Goal: Use online tool/utility: Utilize a website feature to perform a specific function

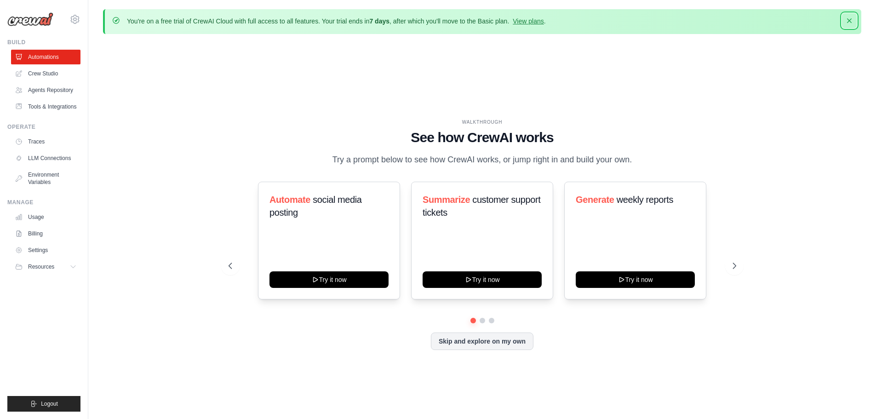
click at [847, 21] on icon "button" at bounding box center [849, 20] width 9 height 9
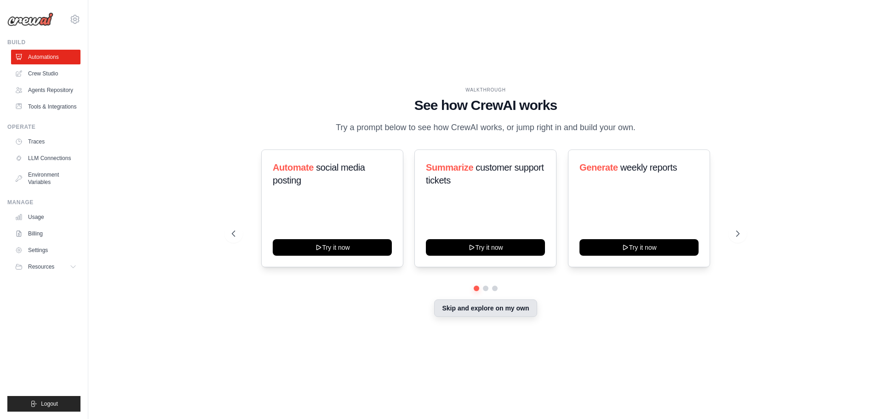
click at [490, 307] on button "Skip and explore on my own" at bounding box center [485, 307] width 103 height 17
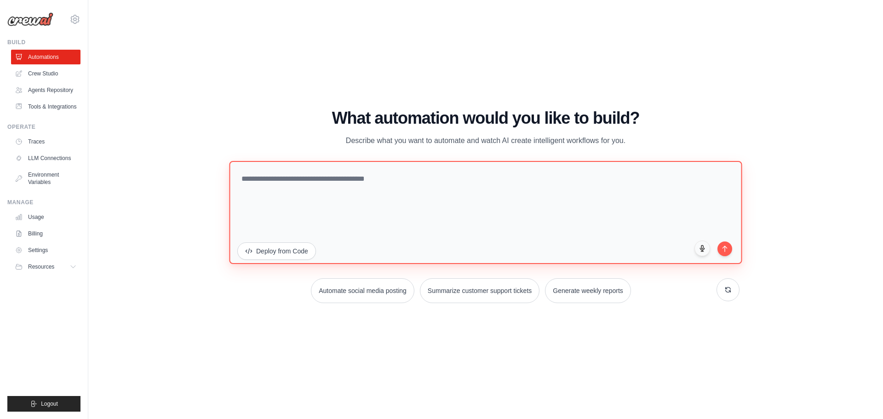
click at [289, 181] on textarea at bounding box center [485, 212] width 513 height 103
paste textarea "**********"
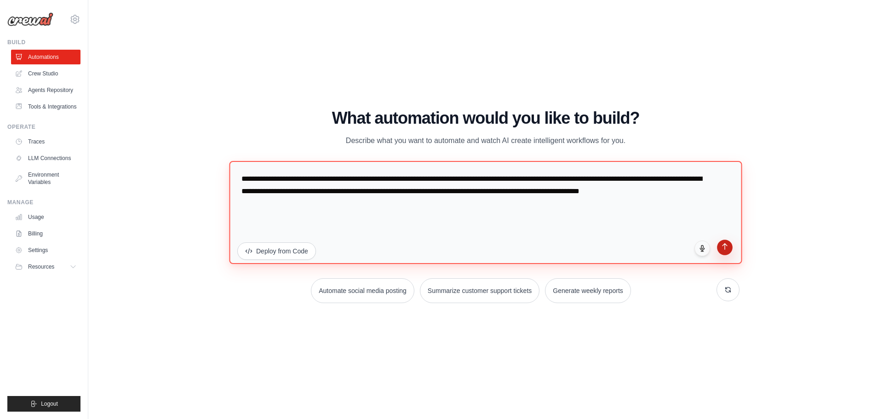
type textarea "**********"
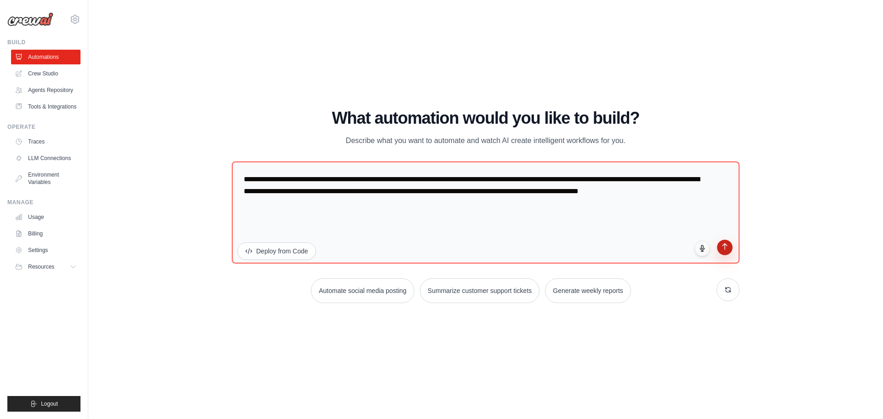
click at [720, 252] on button "submit" at bounding box center [725, 248] width 16 height 16
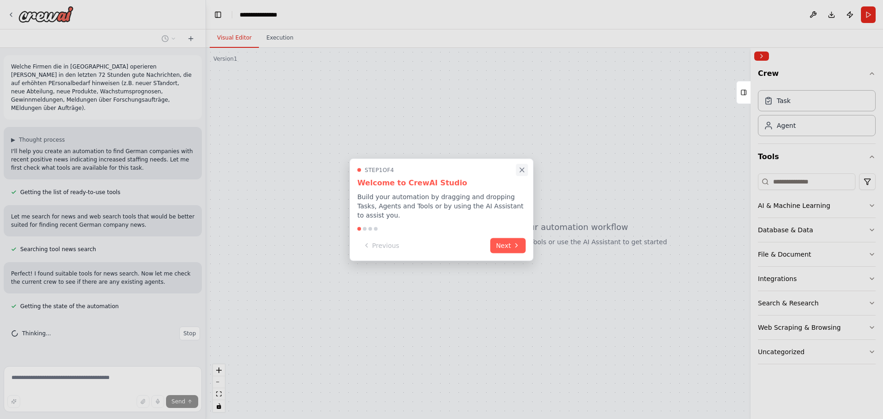
click at [524, 174] on icon "Close walkthrough" at bounding box center [522, 170] width 8 height 8
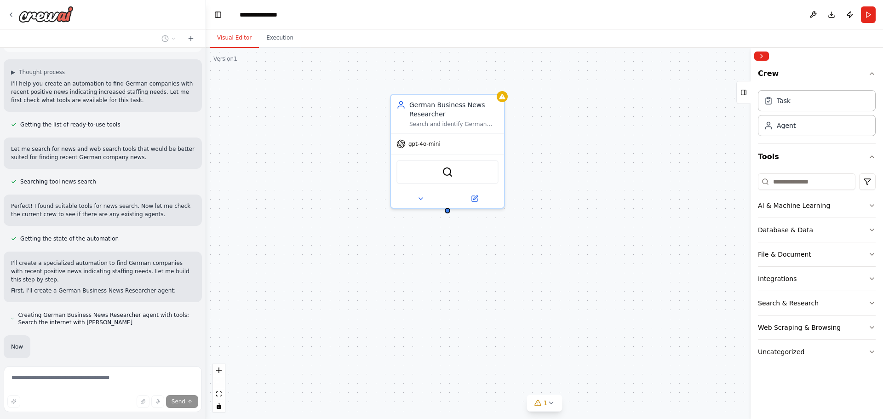
scroll to position [124, 0]
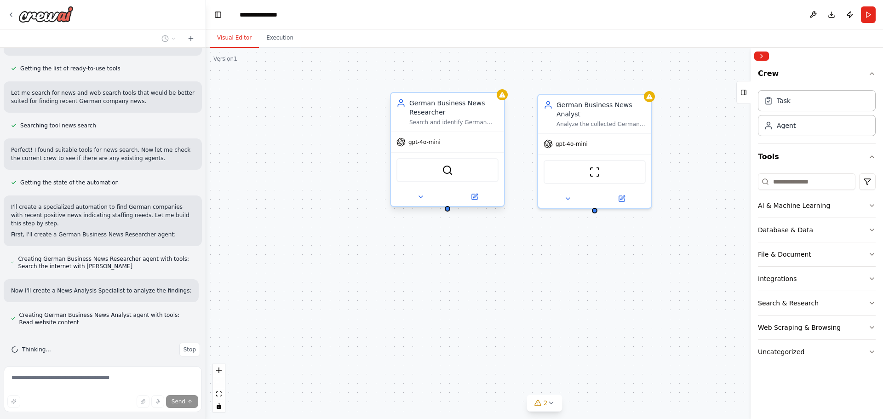
click at [428, 143] on span "gpt-4o-mini" at bounding box center [424, 141] width 32 height 7
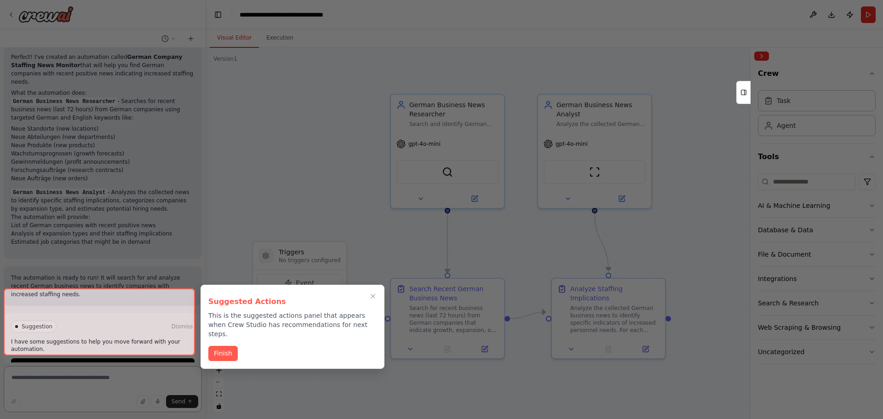
scroll to position [625, 0]
click at [217, 345] on button "Finish" at bounding box center [222, 352] width 29 height 15
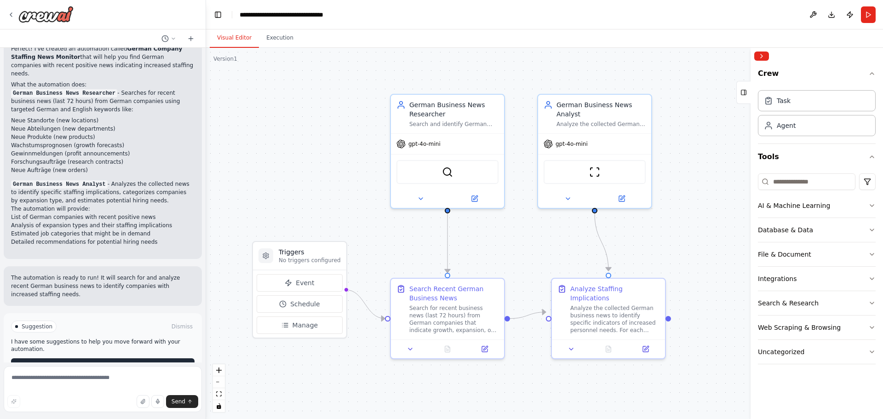
click at [132, 358] on button "Run Automation" at bounding box center [103, 365] width 184 height 15
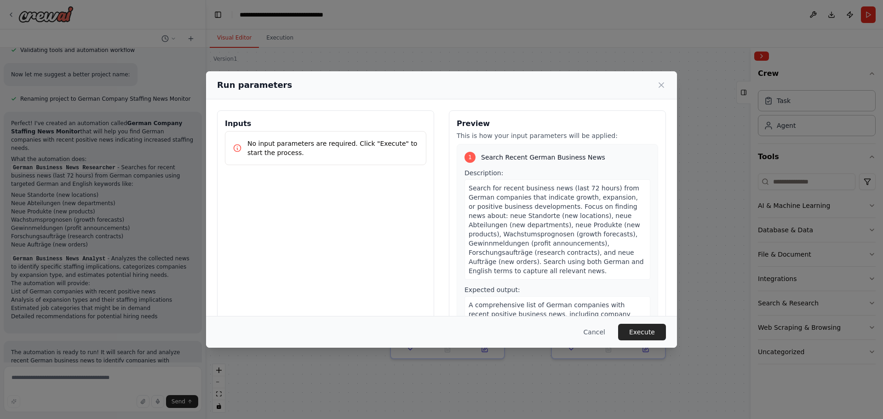
click at [358, 146] on p "No input parameters are required. Click "Execute" to start the process." at bounding box center [332, 148] width 171 height 18
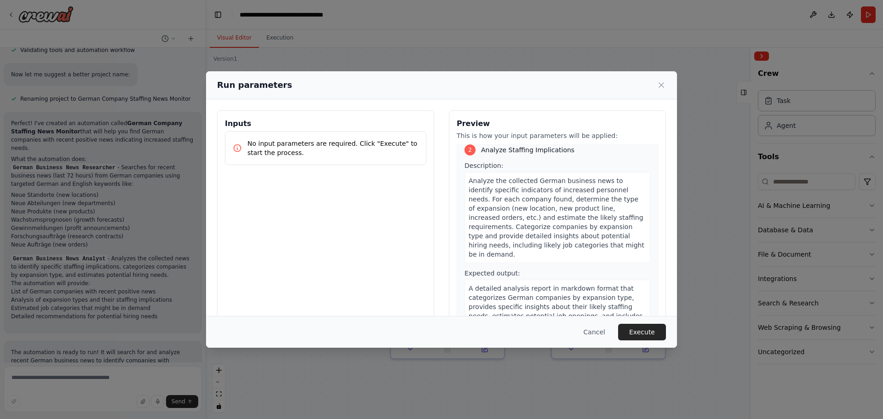
scroll to position [259, 0]
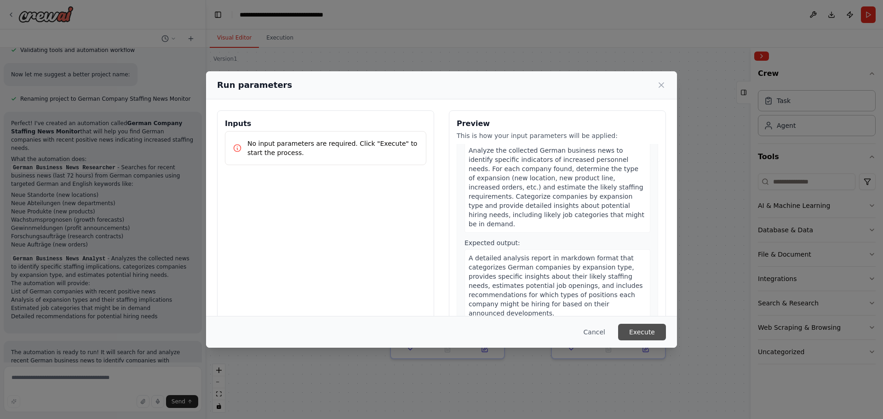
click at [650, 327] on button "Execute" at bounding box center [642, 332] width 48 height 17
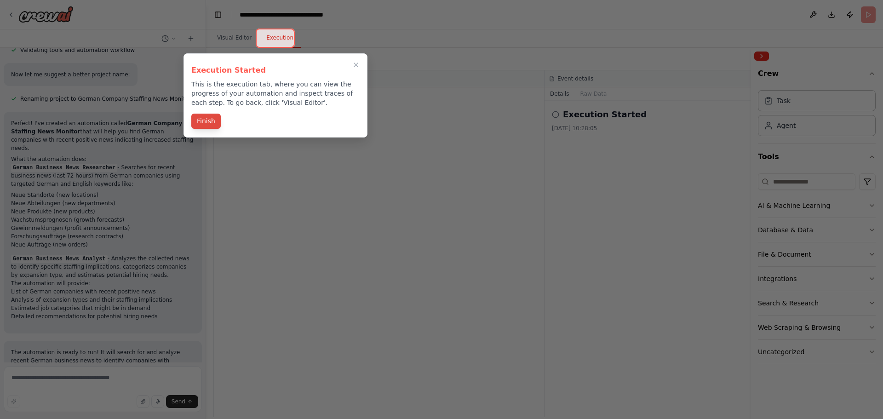
click at [205, 122] on button "Finish" at bounding box center [205, 121] width 29 height 15
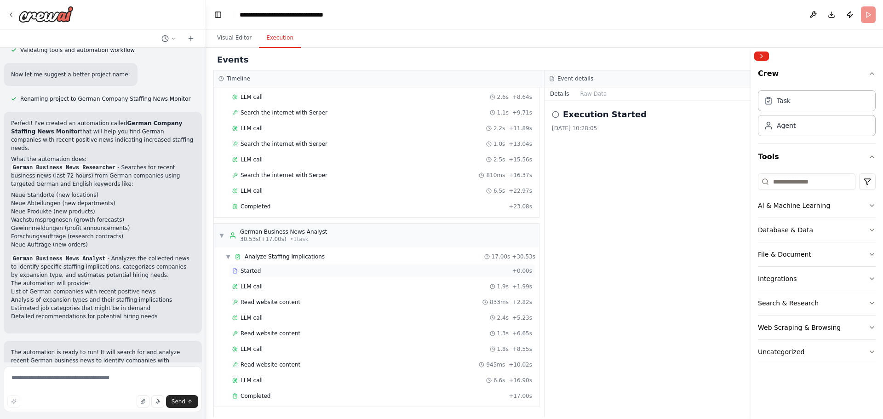
scroll to position [625, 0]
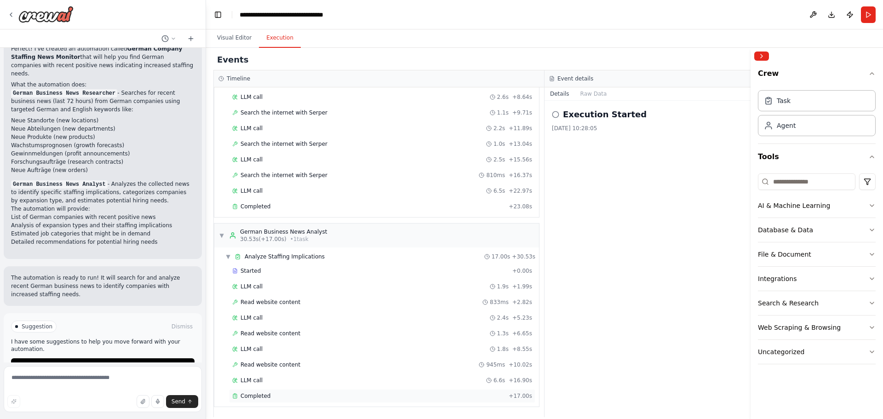
click at [259, 395] on span "Completed" at bounding box center [256, 395] width 30 height 7
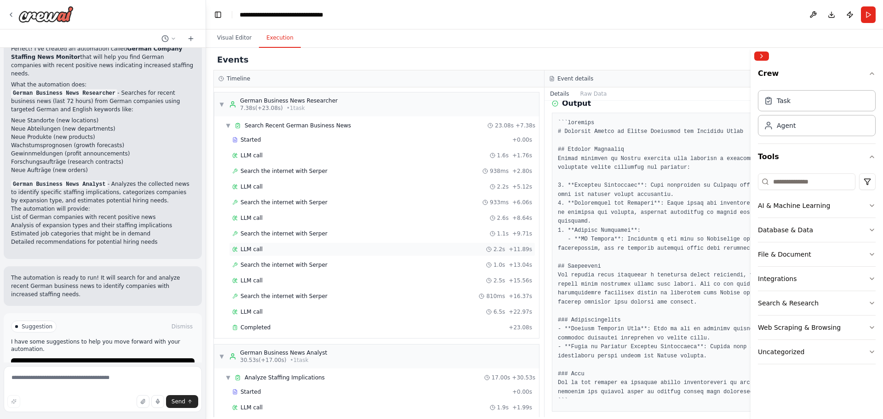
scroll to position [121, 0]
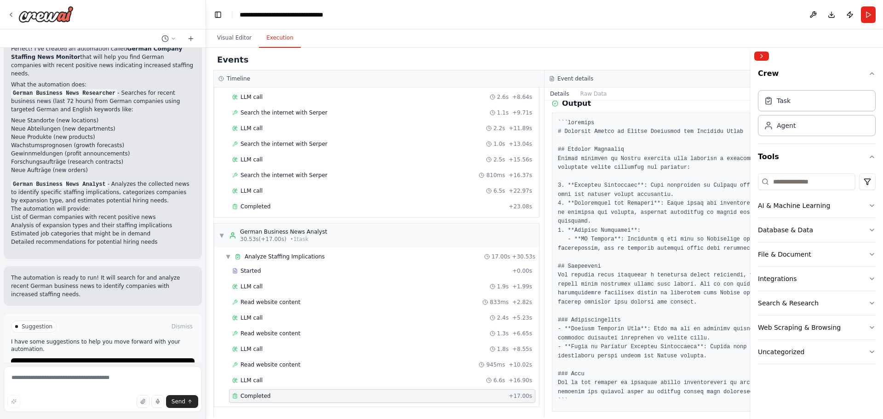
click at [658, 309] on pre at bounding box center [710, 262] width 305 height 287
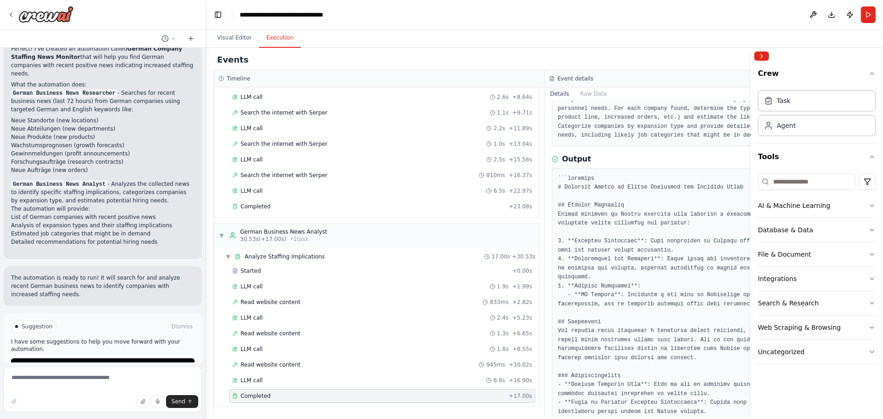
scroll to position [119, 0]
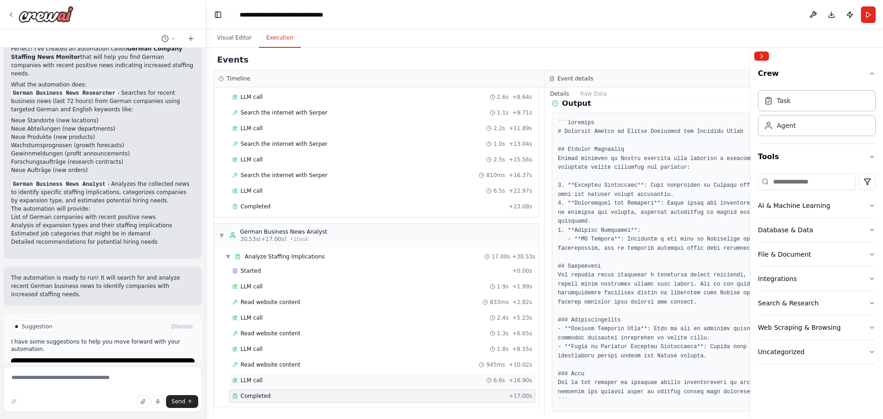
click at [296, 378] on div "LLM call 6.6s + 16.90s" at bounding box center [382, 380] width 300 height 7
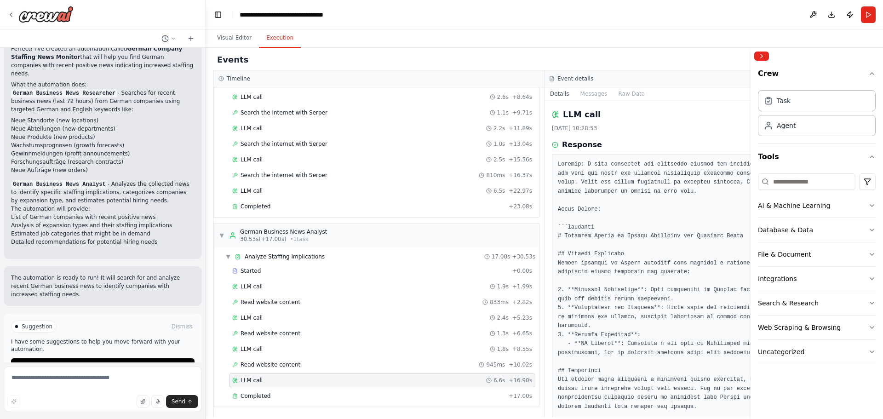
scroll to position [125, 0]
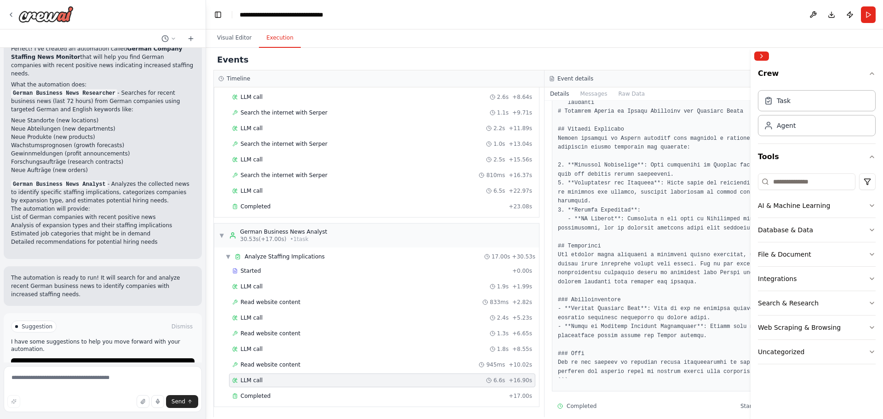
click at [571, 402] on span "Completed" at bounding box center [582, 405] width 30 height 7
click at [630, 358] on pre at bounding box center [710, 210] width 305 height 350
click at [258, 397] on span "Completed" at bounding box center [256, 395] width 30 height 7
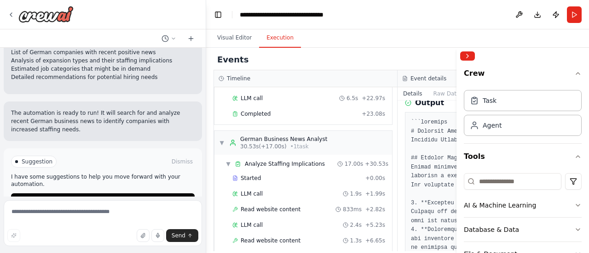
scroll to position [279, 0]
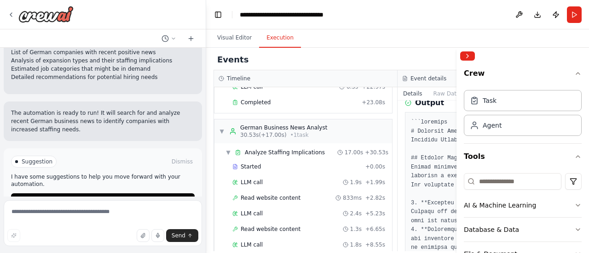
scroll to position [96, 0]
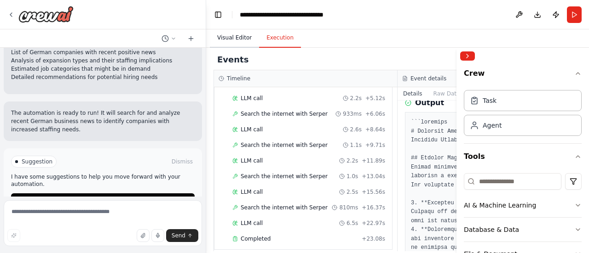
click at [232, 40] on button "Visual Editor" at bounding box center [234, 38] width 49 height 19
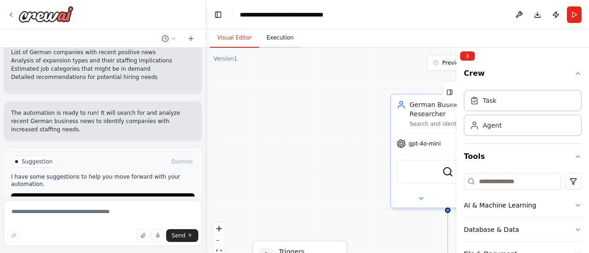
click at [259, 35] on button "Execution" at bounding box center [280, 38] width 42 height 19
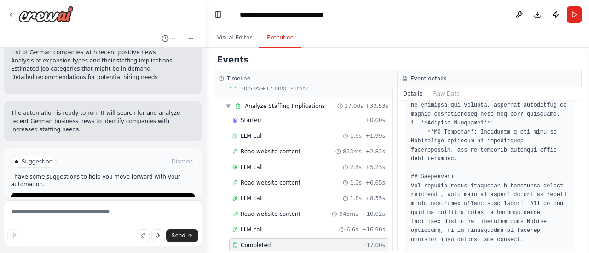
scroll to position [260, 0]
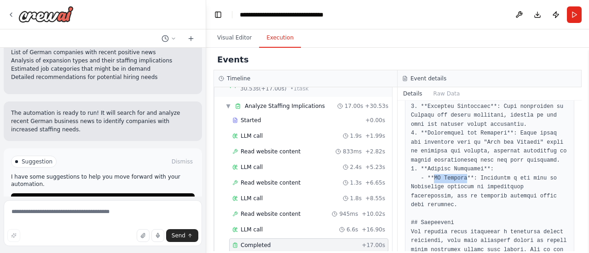
drag, startPoint x: 431, startPoint y: 178, endPoint x: 463, endPoint y: 179, distance: 31.8
click at [463, 179] on pre at bounding box center [489, 224] width 157 height 404
copy pre "MM Flowers"
